Goal: Find specific fact: Find specific fact

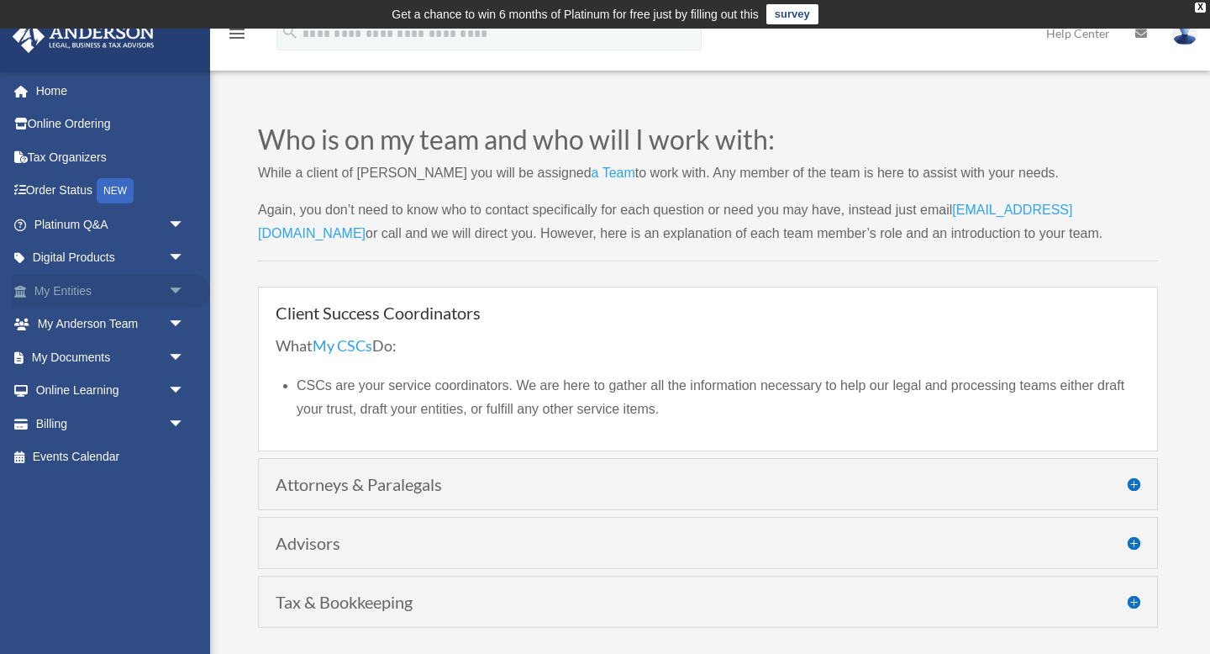
click at [115, 282] on link "My Entities arrow_drop_down" at bounding box center [111, 291] width 198 height 34
click at [172, 287] on span "arrow_drop_down" at bounding box center [185, 291] width 34 height 34
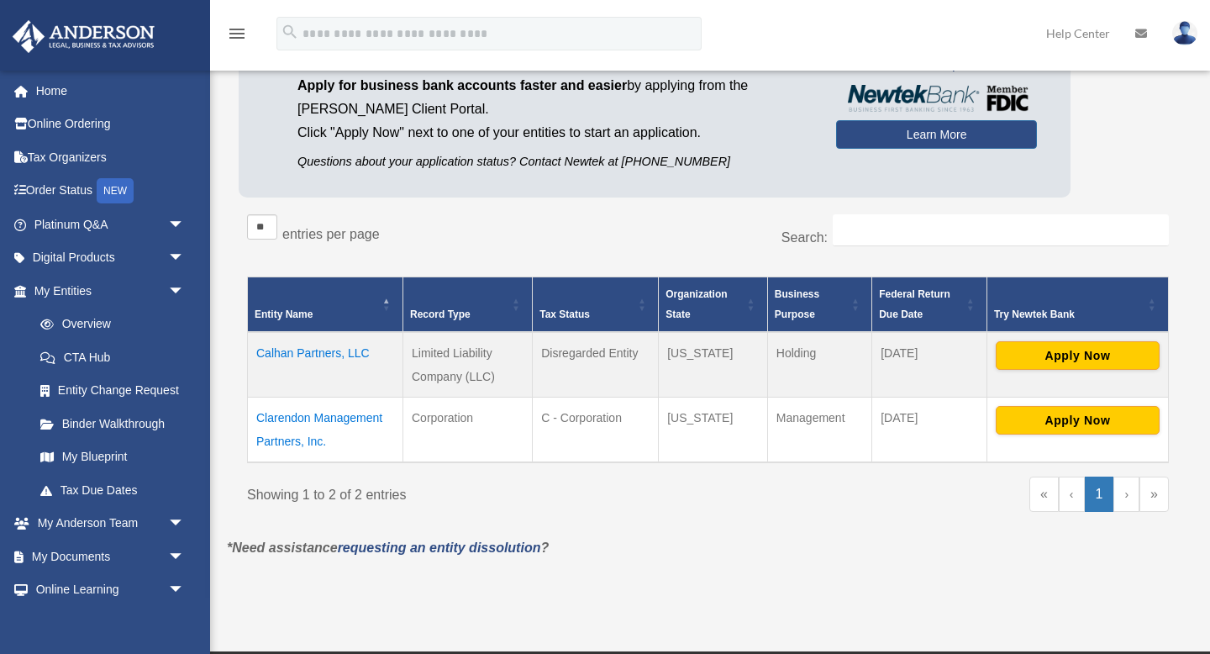
scroll to position [176, 0]
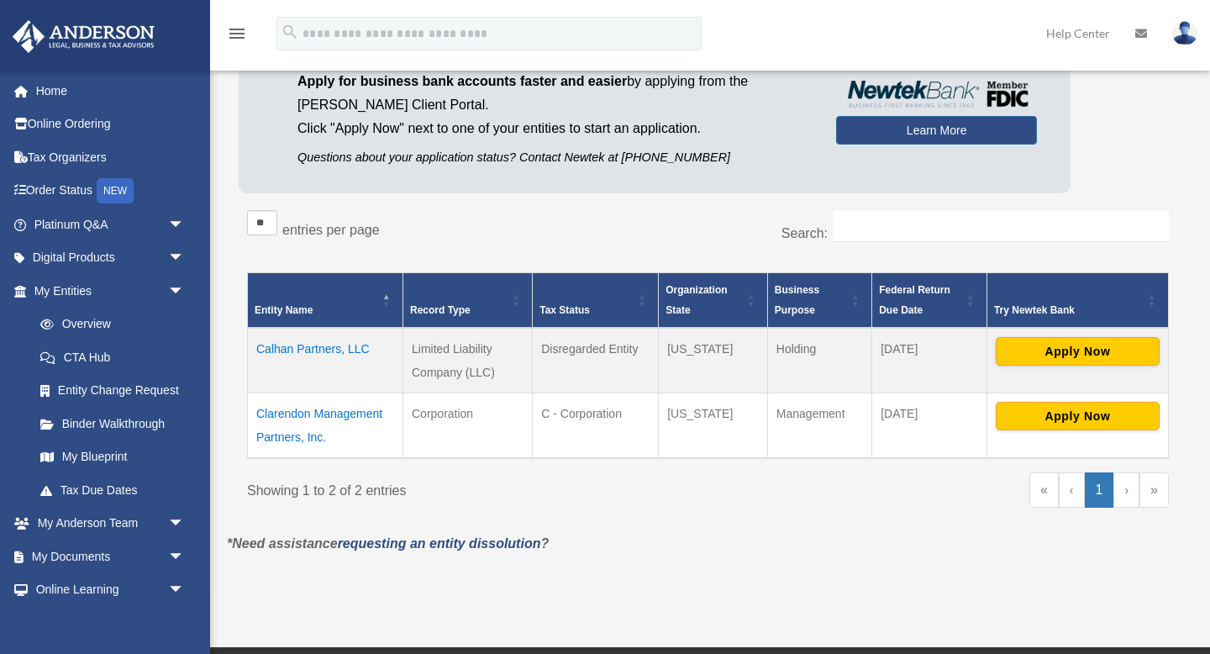
click at [308, 420] on td "Clarendon Management Partners, Inc." at bounding box center [325, 425] width 155 height 66
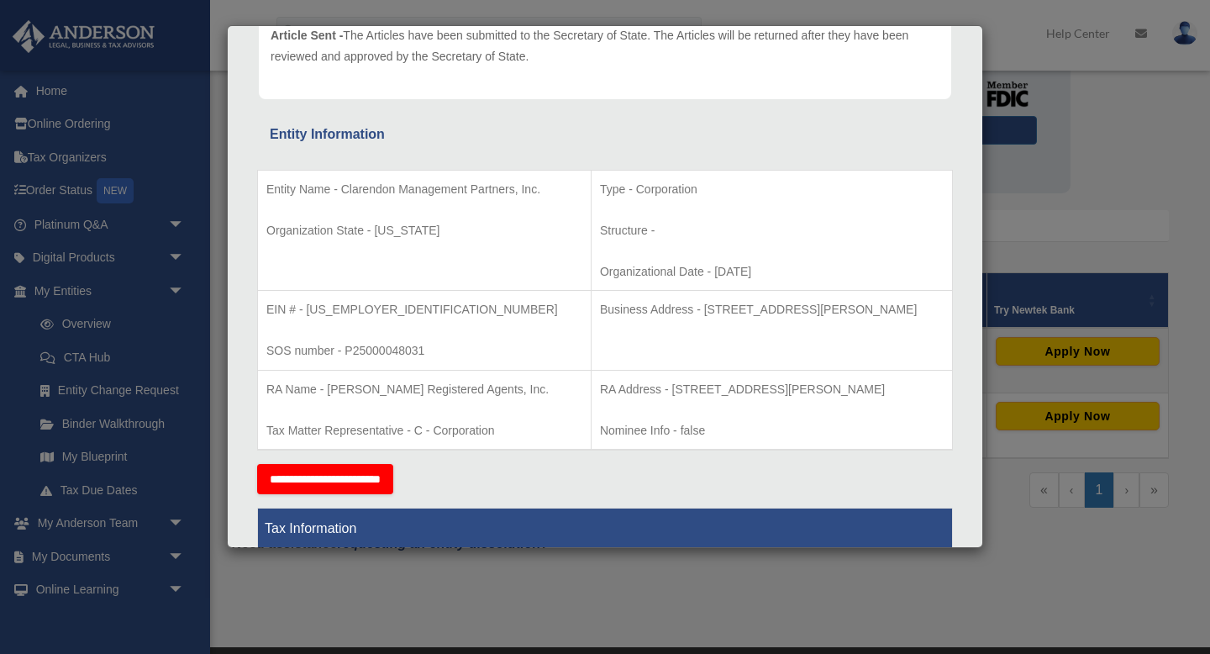
scroll to position [235, 0]
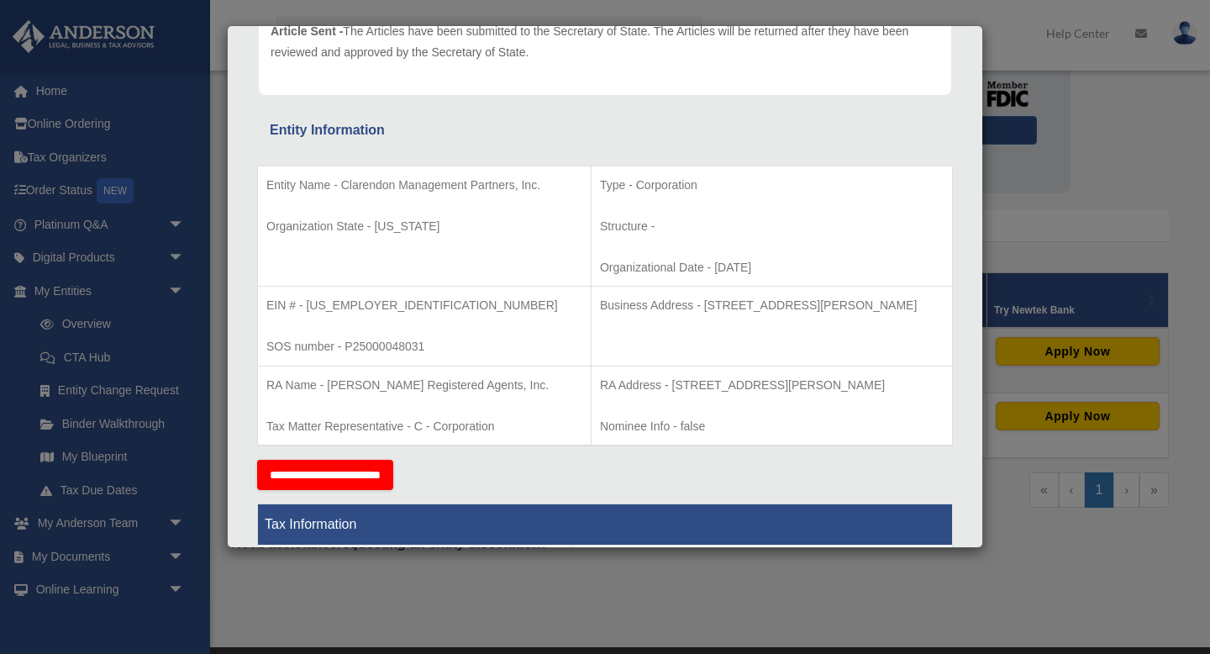
drag, startPoint x: 673, startPoint y: 306, endPoint x: 873, endPoint y: 324, distance: 200.8
click at [873, 324] on td "Business Address - [STREET_ADDRESS][PERSON_NAME]" at bounding box center [771, 327] width 361 height 80
click at [673, 326] on td "Business Address - 3225 McLeod Dr, Suite 100, Las Vegas, NV 89121" at bounding box center [771, 327] width 361 height 80
drag, startPoint x: 670, startPoint y: 302, endPoint x: 893, endPoint y: 321, distance: 224.4
click at [893, 321] on td "Business Address - 3225 McLeod Dr, Suite 100, Las Vegas, NV 89121" at bounding box center [771, 327] width 361 height 80
